Goal: Find specific page/section: Find specific page/section

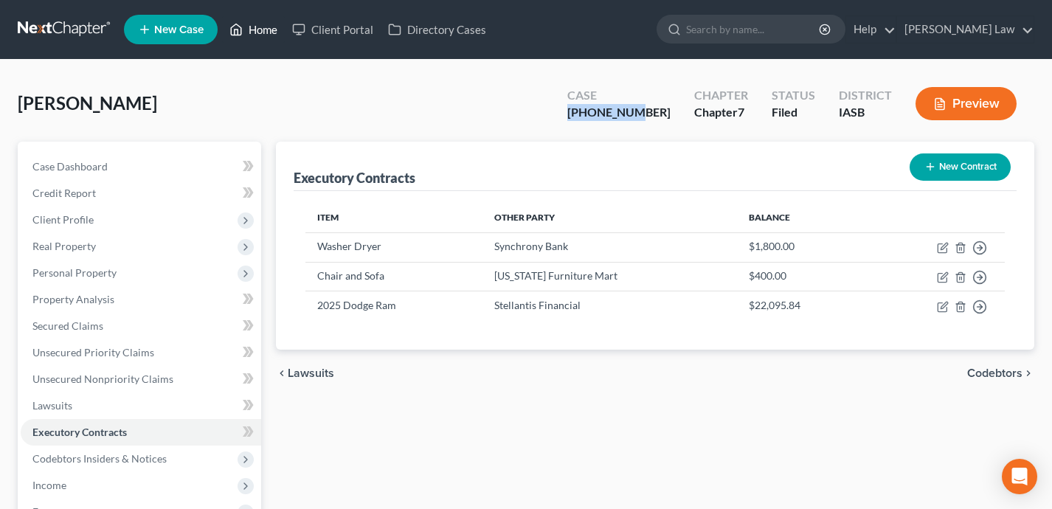
click at [275, 31] on link "Home" at bounding box center [253, 29] width 63 height 27
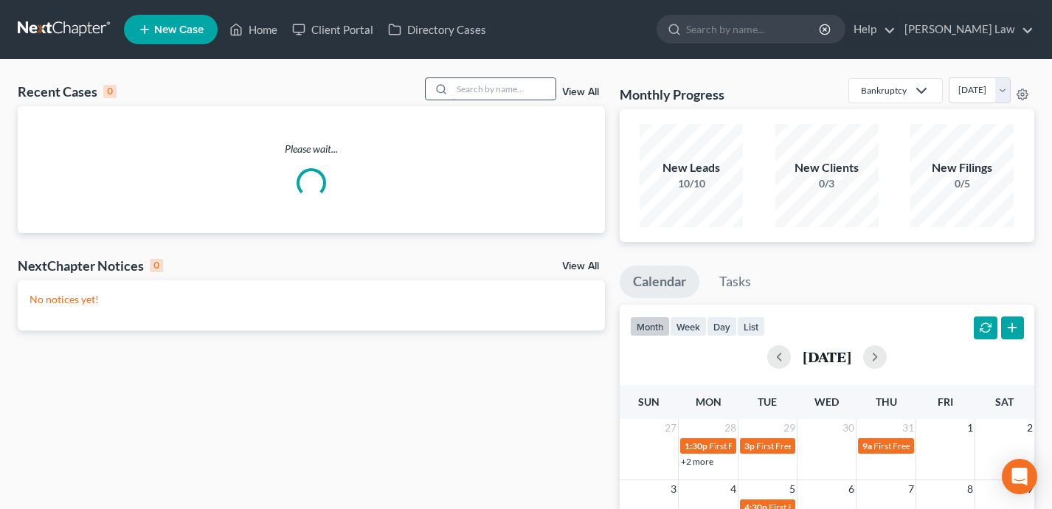
click at [535, 92] on input "search" at bounding box center [503, 88] width 103 height 21
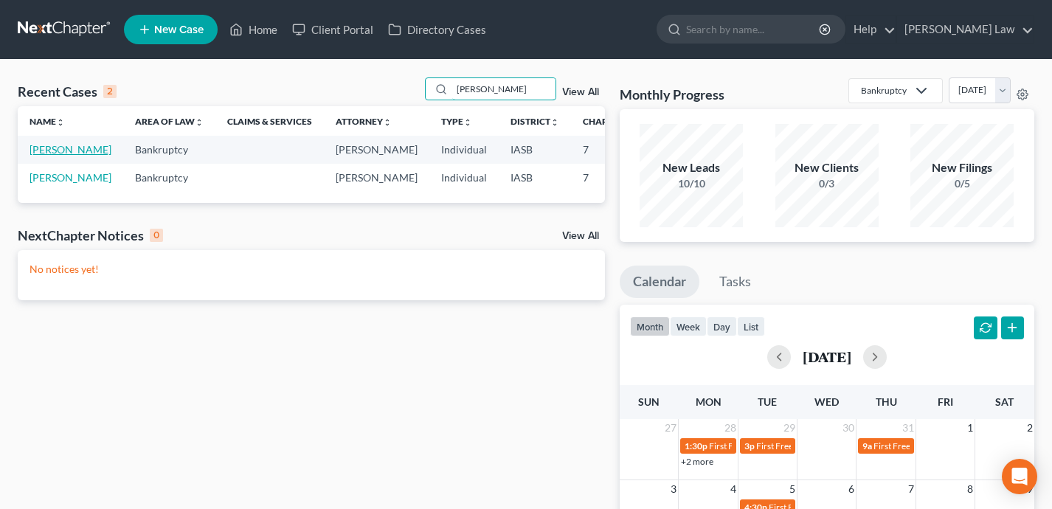
type input "[PERSON_NAME]"
click at [30, 156] on link "[PERSON_NAME]" at bounding box center [71, 149] width 82 height 13
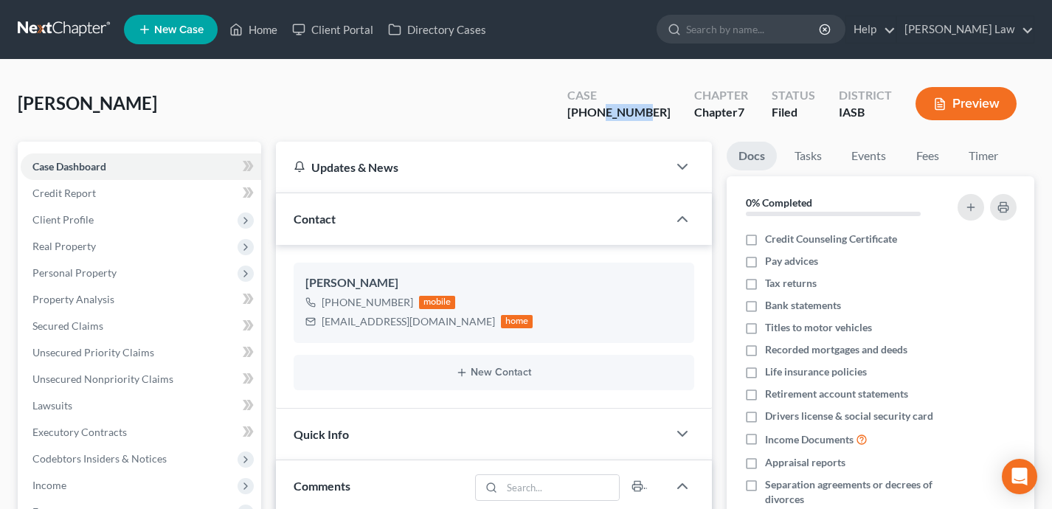
scroll to position [5829, 0]
drag, startPoint x: 673, startPoint y: 112, endPoint x: 601, endPoint y: 112, distance: 71.6
click at [601, 112] on div "Case [PHONE_NUMBER]" at bounding box center [619, 105] width 127 height 44
copy div "[PHONE_NUMBER]"
